Goal: Task Accomplishment & Management: Complete application form

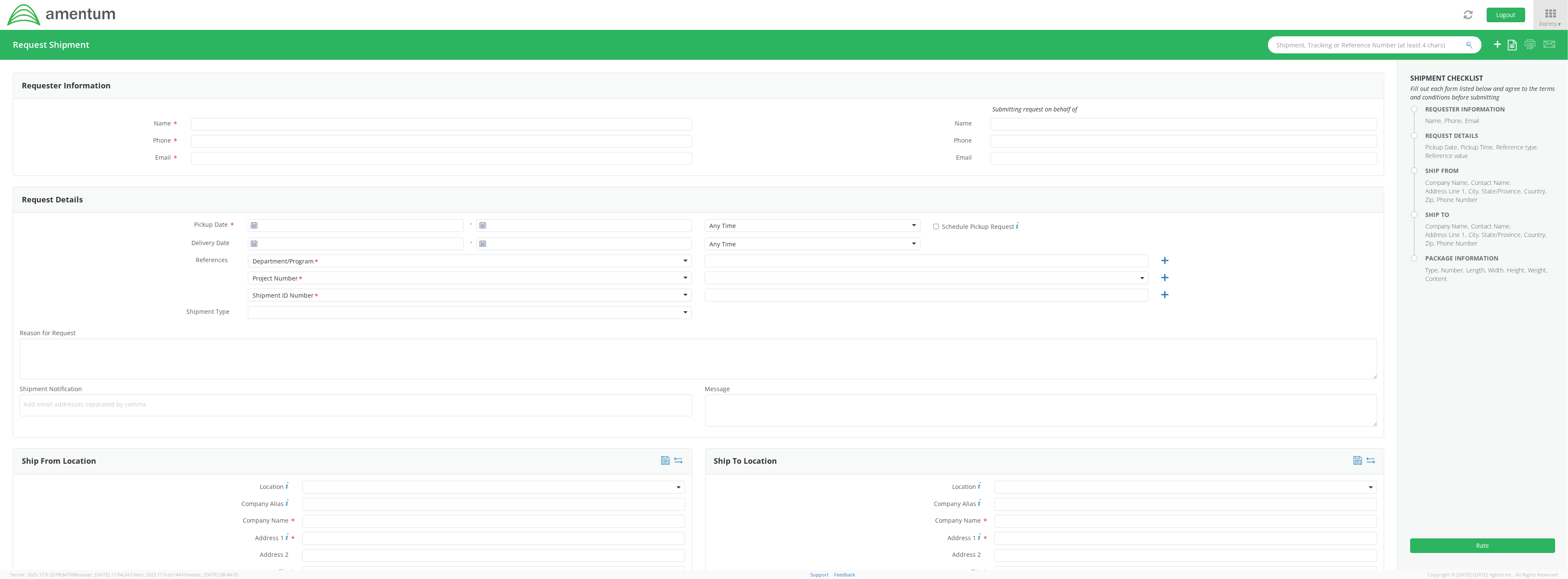
type input "[PERSON_NAME]"
type input "[PHONE_NUMBER]"
type input "[PERSON_NAME][EMAIL_ADDRESS][DOMAIN_NAME]"
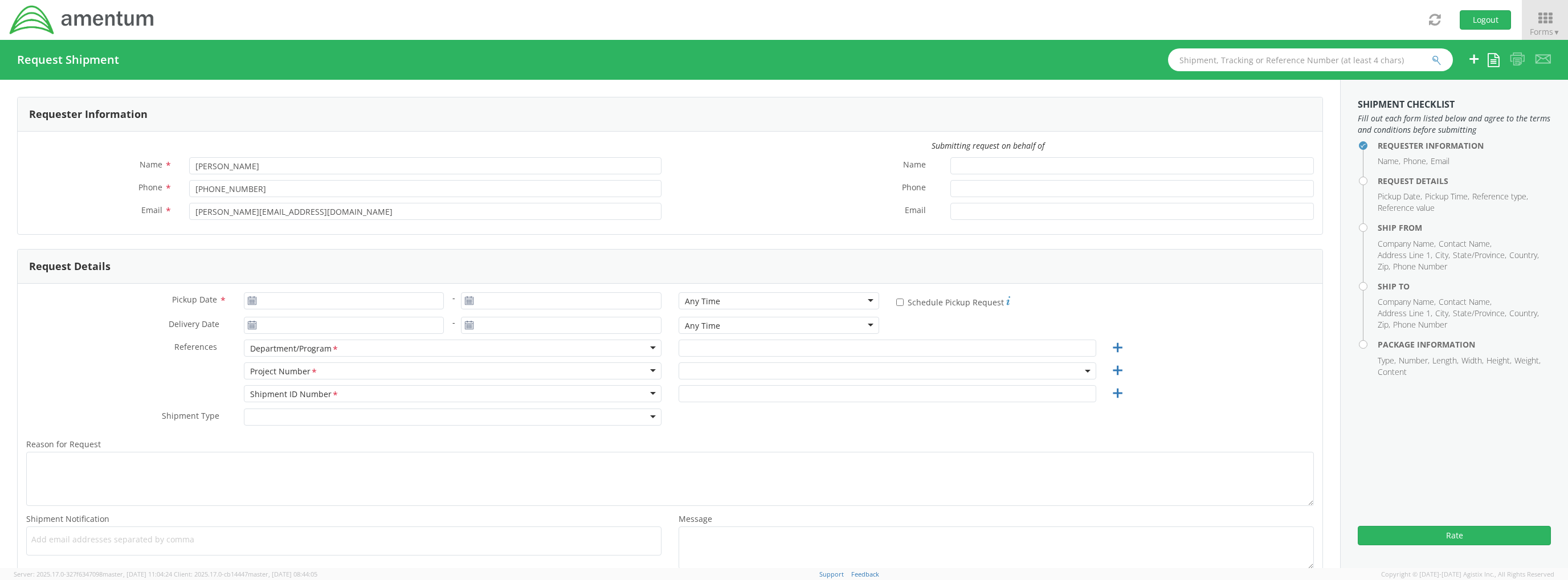
select select "OVHD.600294.PURCH"
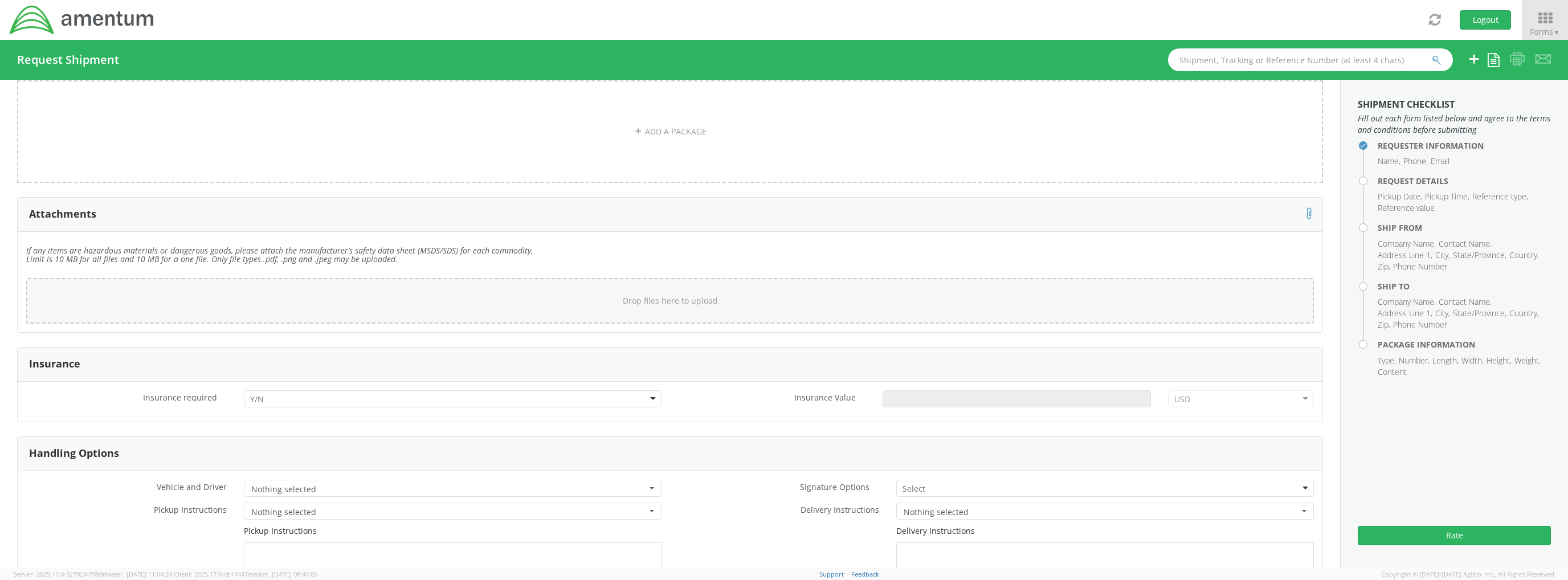
scroll to position [1352, 0]
